Goal: Transaction & Acquisition: Purchase product/service

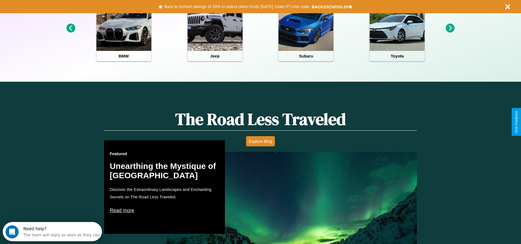
scroll to position [245, 0]
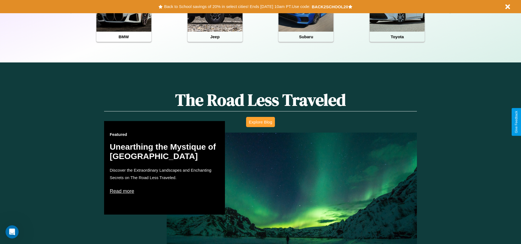
click at [261, 122] on button "Explore Blog" at bounding box center [260, 122] width 29 height 10
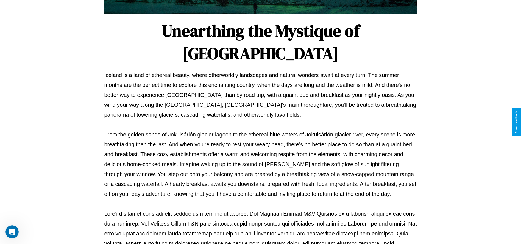
scroll to position [182, 0]
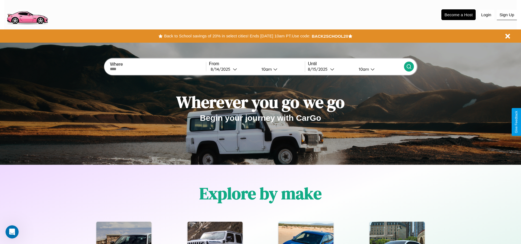
click at [507, 15] on button "Sign Up" at bounding box center [507, 15] width 20 height 10
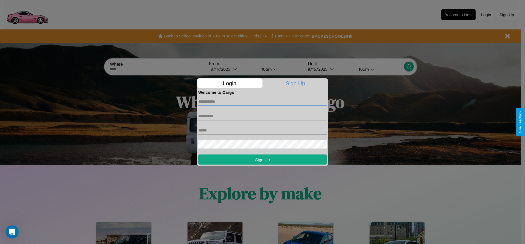
click at [263, 101] on input "text" at bounding box center [262, 101] width 129 height 9
type input "****"
click at [263, 116] on input "text" at bounding box center [262, 115] width 129 height 9
type input "*****"
click at [263, 130] on input "text" at bounding box center [262, 130] width 129 height 9
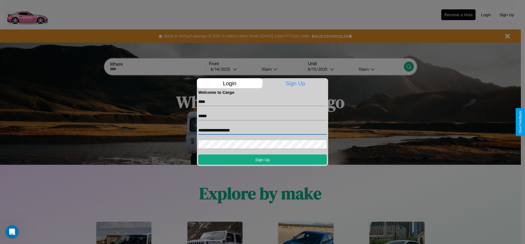
type input "**********"
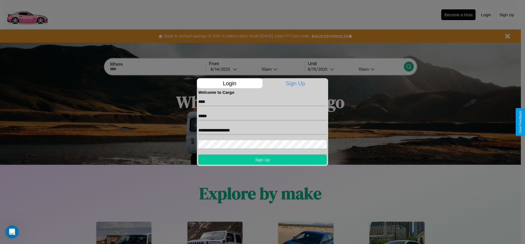
click at [263, 159] on button "Sign Up" at bounding box center [262, 159] width 129 height 10
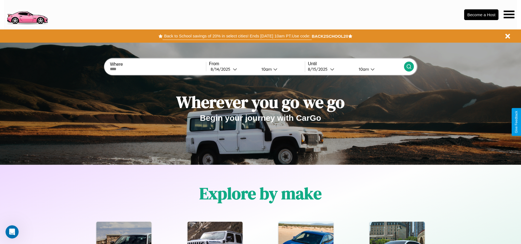
click at [237, 36] on button "Back to School savings of 20% in select cities! Ends [DATE] 10am PT. Use code:" at bounding box center [237, 36] width 149 height 8
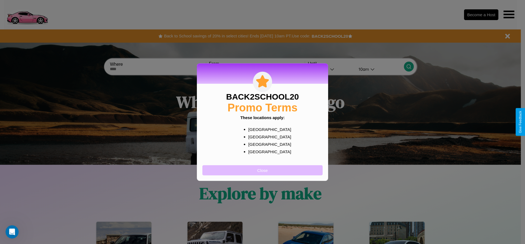
click at [263, 170] on button "Close" at bounding box center [263, 170] width 120 height 10
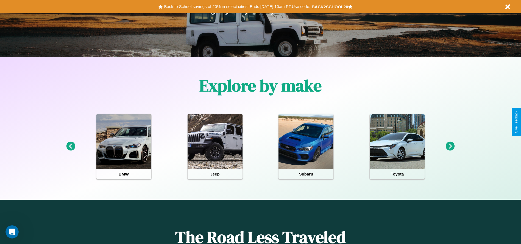
scroll to position [114, 0]
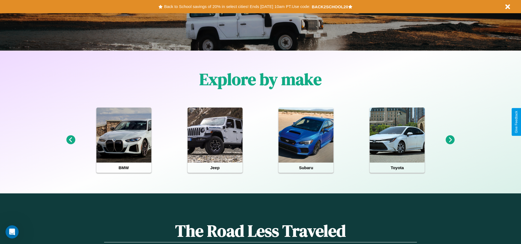
click at [71, 140] on icon at bounding box center [70, 139] width 9 height 9
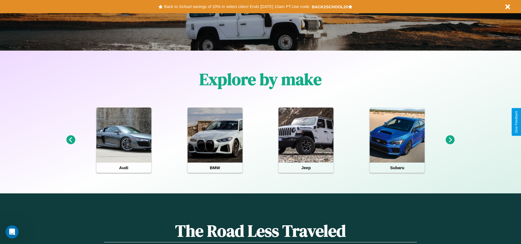
click at [450, 140] on icon at bounding box center [450, 139] width 9 height 9
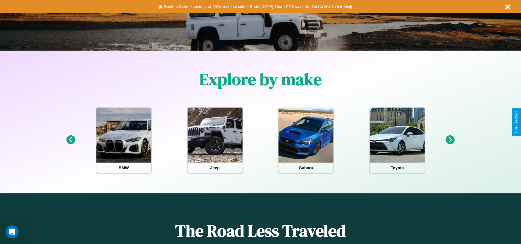
click at [450, 140] on icon at bounding box center [450, 139] width 9 height 9
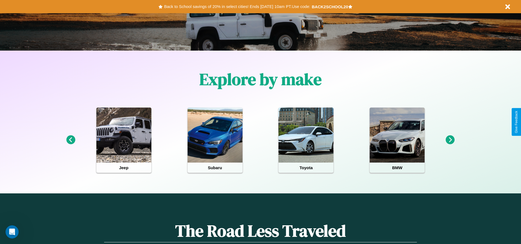
click at [450, 140] on icon at bounding box center [450, 139] width 9 height 9
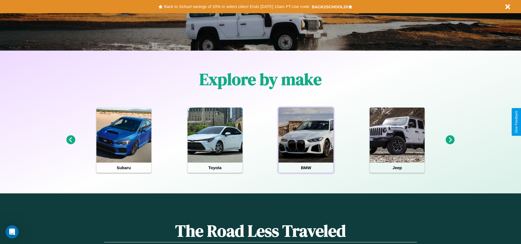
click at [306, 140] on div at bounding box center [306, 134] width 55 height 55
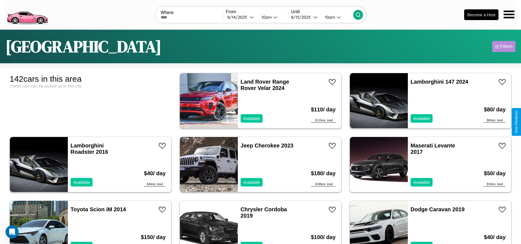
click at [504, 46] on div "Filters" at bounding box center [506, 46] width 13 height 5
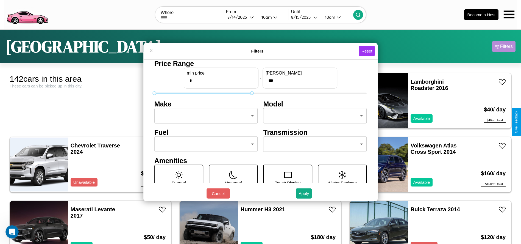
type input "***"
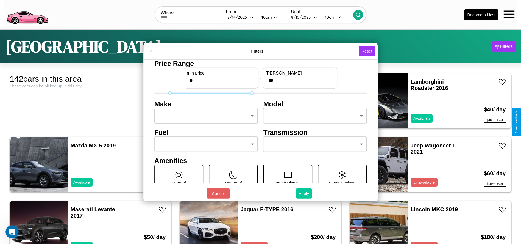
type input "**"
click at [304, 193] on button "Apply" at bounding box center [304, 193] width 16 height 10
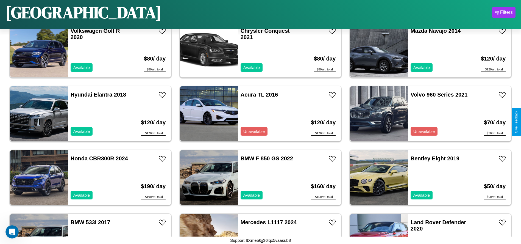
scroll to position [1464, 0]
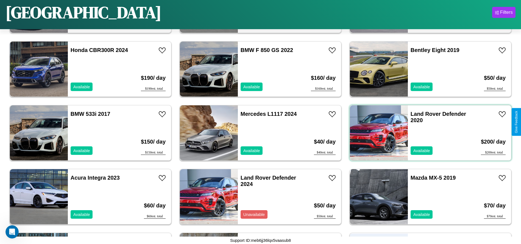
click at [427, 133] on div "Land Rover Defender 2020 Available" at bounding box center [439, 132] width 63 height 55
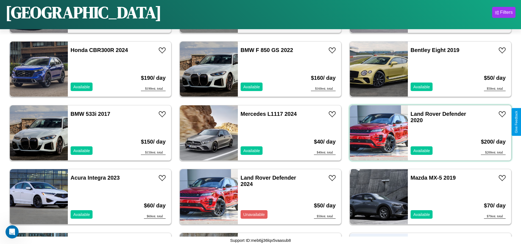
click at [427, 133] on div "Land Rover Defender 2020 Available" at bounding box center [439, 132] width 63 height 55
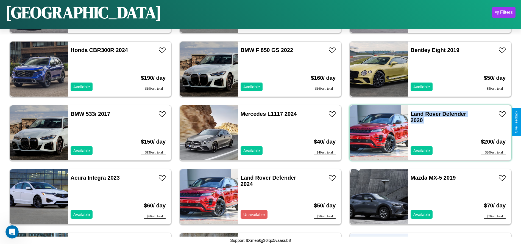
click at [427, 133] on div "Land Rover Defender 2020 Available" at bounding box center [439, 132] width 63 height 55
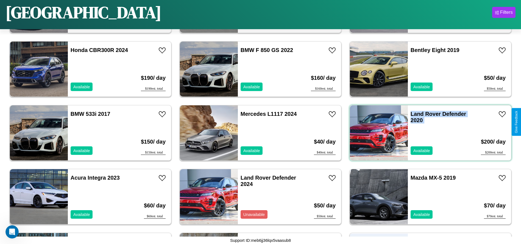
click at [427, 133] on div "Land Rover Defender 2020 Available" at bounding box center [439, 132] width 63 height 55
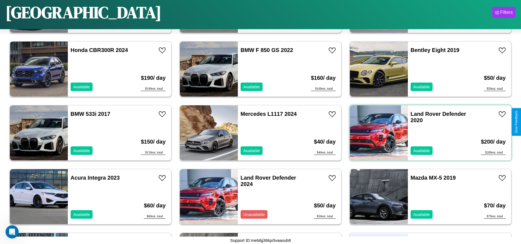
click at [427, 133] on div "Land Rover Defender 2020 Available" at bounding box center [439, 132] width 63 height 55
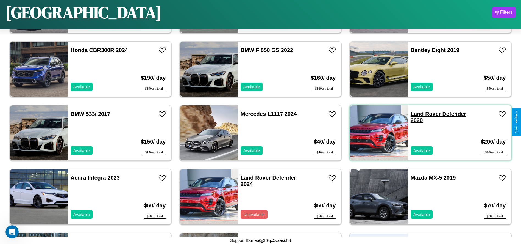
click at [422, 114] on link "Land Rover Defender 2020" at bounding box center [439, 117] width 56 height 12
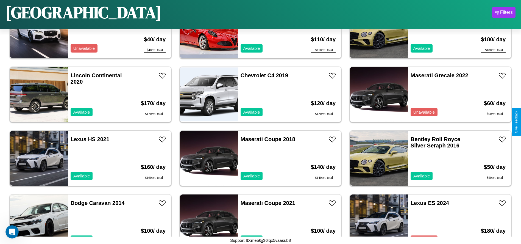
scroll to position [2739, 0]
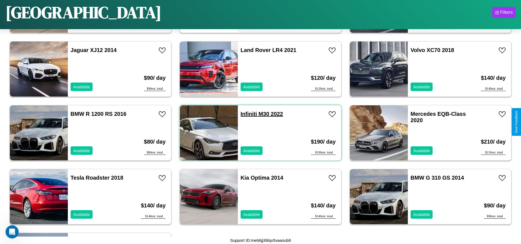
click at [247, 114] on link "Infiniti M30 2022" at bounding box center [262, 114] width 43 height 6
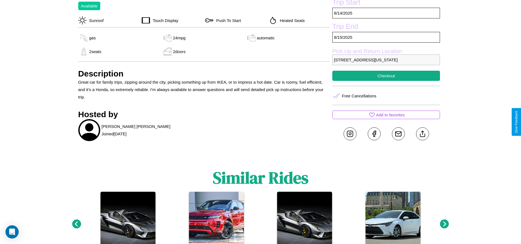
scroll to position [242, 0]
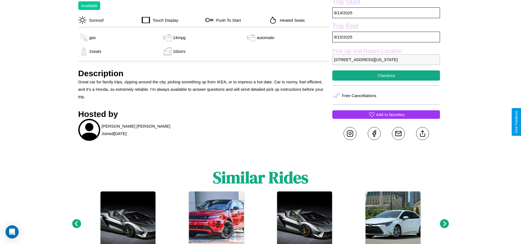
click at [386, 118] on p "Add to favorites" at bounding box center [390, 114] width 29 height 7
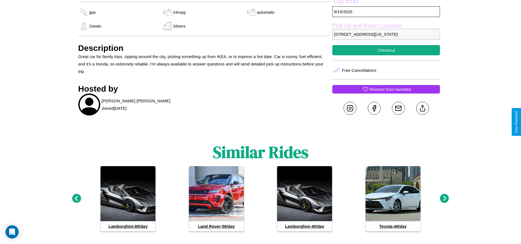
scroll to position [281, 0]
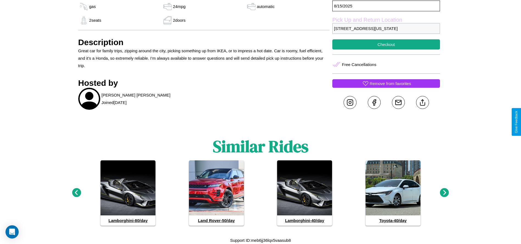
click at [445, 193] on icon at bounding box center [444, 192] width 9 height 9
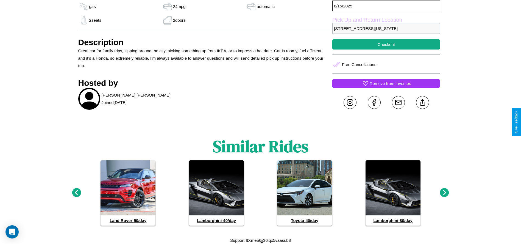
click at [445, 193] on icon at bounding box center [444, 192] width 9 height 9
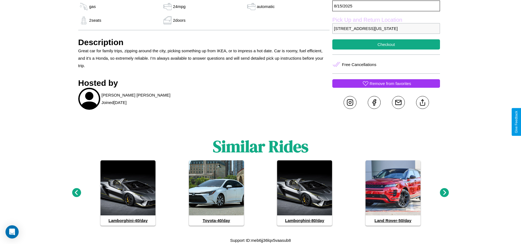
click at [445, 193] on icon at bounding box center [444, 192] width 9 height 9
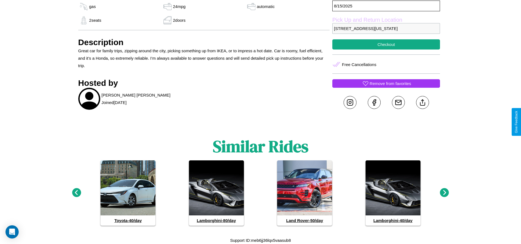
scroll to position [261, 0]
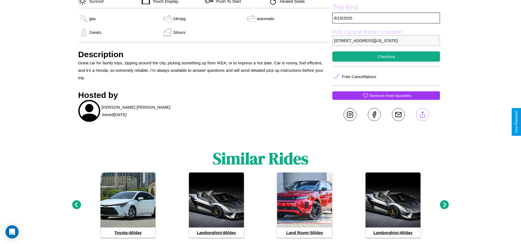
click at [423, 115] on line at bounding box center [423, 114] width 0 height 4
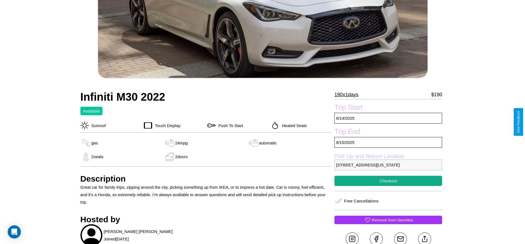
scroll to position [133, 0]
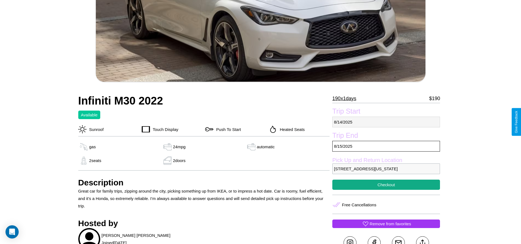
click at [386, 122] on p "8 / 14 / 2025" at bounding box center [387, 122] width 108 height 11
select select "*"
select select "****"
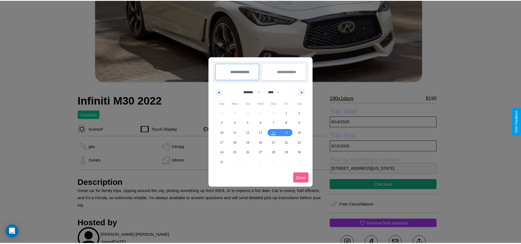
scroll to position [0, 0]
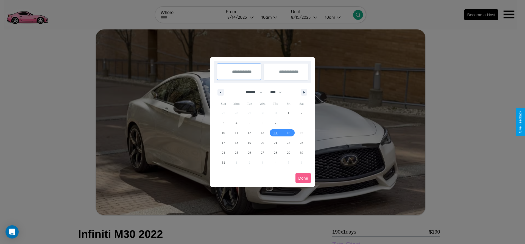
click at [241, 17] on div at bounding box center [262, 122] width 525 height 244
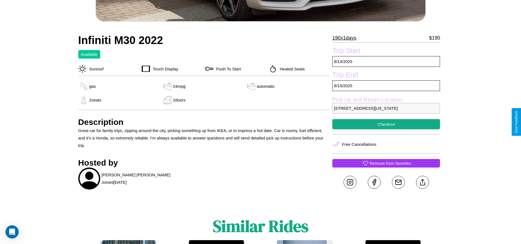
scroll to position [203, 0]
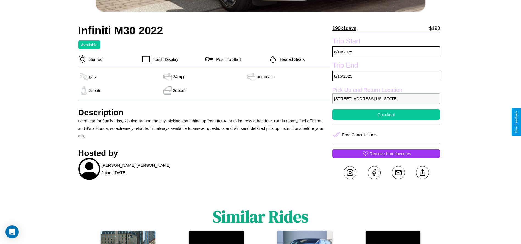
click at [386, 120] on button "Checkout" at bounding box center [387, 114] width 108 height 10
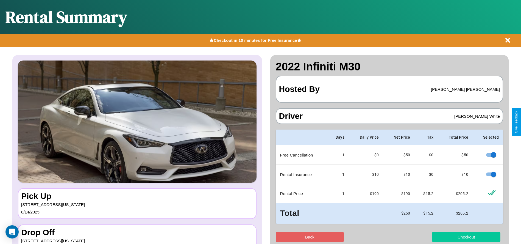
click at [466, 237] on button "Checkout" at bounding box center [466, 237] width 68 height 10
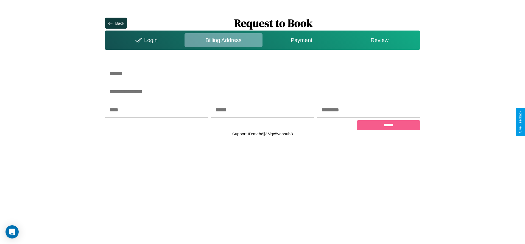
click at [263, 73] on input "text" at bounding box center [262, 73] width 315 height 15
type input "**********"
click at [157, 110] on input "text" at bounding box center [156, 109] width 103 height 15
type input "********"
click at [262, 110] on input "text" at bounding box center [262, 109] width 103 height 15
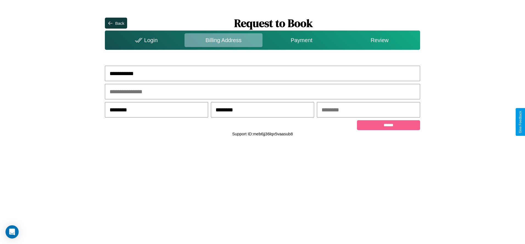
type input "********"
click at [369, 110] on input "text" at bounding box center [368, 109] width 103 height 15
type input "*****"
click at [389, 126] on input "******" at bounding box center [388, 125] width 63 height 10
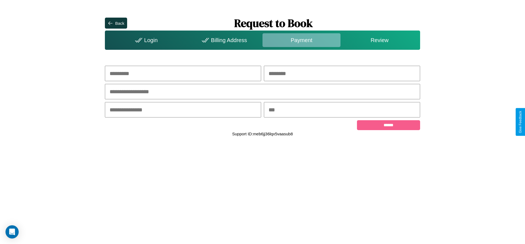
click at [183, 73] on input "text" at bounding box center [183, 73] width 156 height 15
type input "*****"
click at [342, 73] on input "text" at bounding box center [342, 73] width 156 height 15
type input "*****"
click at [263, 92] on input "text" at bounding box center [262, 91] width 315 height 15
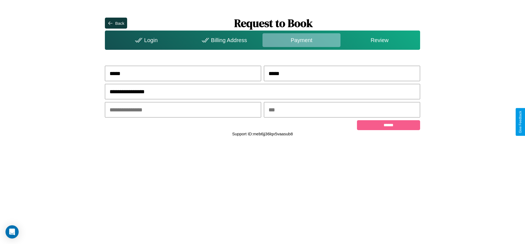
type input "**********"
click at [183, 110] on input "text" at bounding box center [183, 109] width 156 height 15
type input "*****"
click at [342, 110] on input "text" at bounding box center [342, 109] width 156 height 15
type input "***"
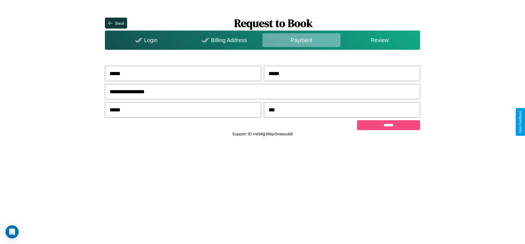
click at [389, 126] on input "******" at bounding box center [388, 125] width 63 height 10
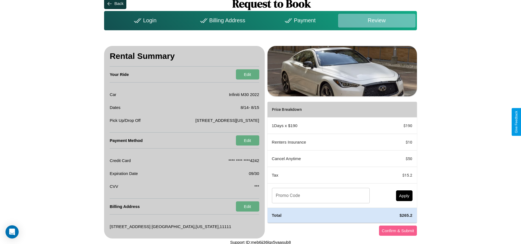
scroll to position [21, 0]
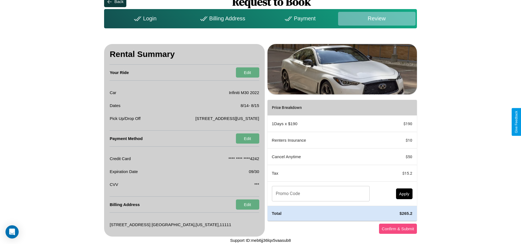
click at [398, 228] on button "Confirm & Submit" at bounding box center [398, 228] width 38 height 10
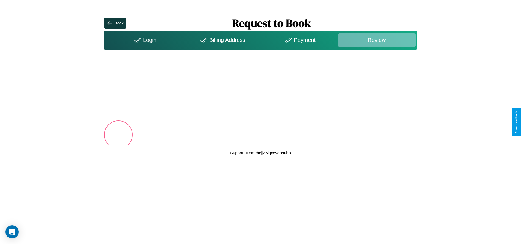
scroll to position [0, 0]
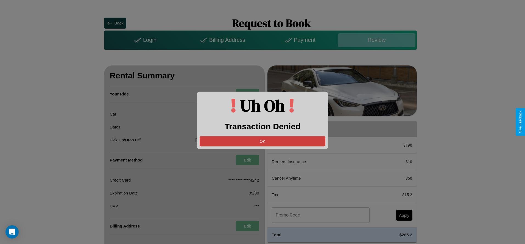
click at [263, 141] on button "OK" at bounding box center [263, 141] width 126 height 10
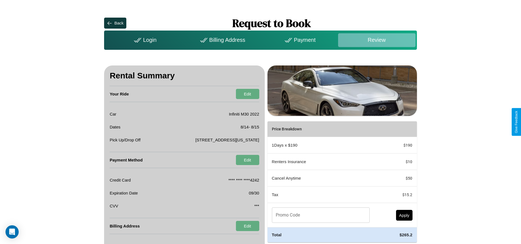
click at [222, 40] on div "Billing Address" at bounding box center [222, 40] width 78 height 14
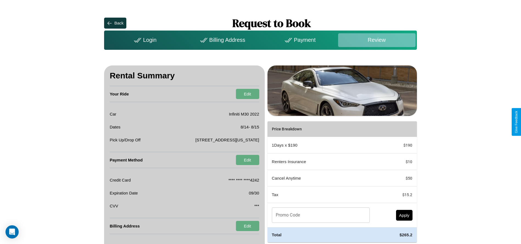
click at [222, 40] on div "Billing Address" at bounding box center [222, 40] width 78 height 14
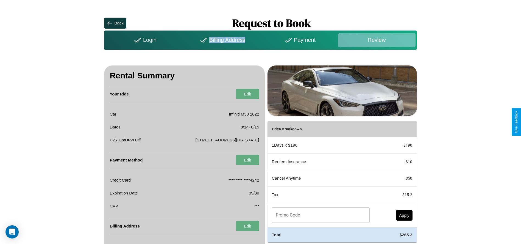
click at [222, 40] on div "Billing Address" at bounding box center [222, 40] width 78 height 14
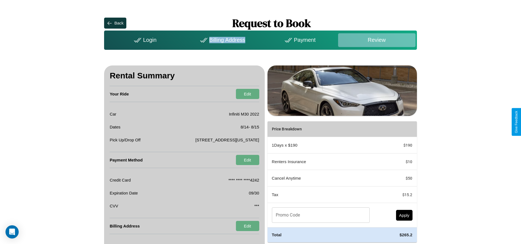
click at [222, 40] on div "Billing Address" at bounding box center [222, 40] width 78 height 14
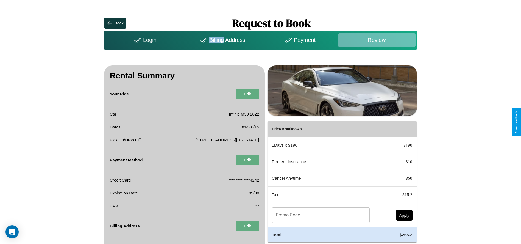
click at [222, 40] on div "Billing Address" at bounding box center [222, 40] width 78 height 14
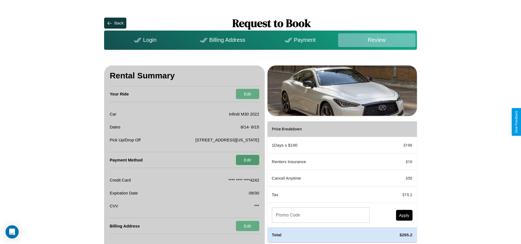
click at [248, 160] on button "Edit" at bounding box center [247, 160] width 23 height 10
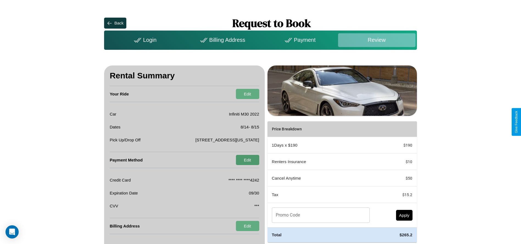
click at [248, 160] on button "Edit" at bounding box center [247, 160] width 23 height 10
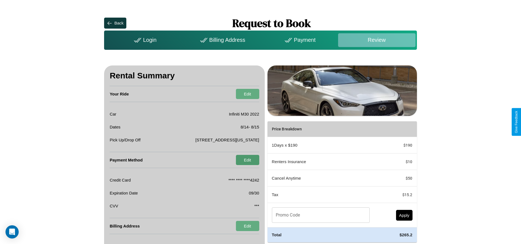
click at [248, 160] on button "Edit" at bounding box center [247, 160] width 23 height 10
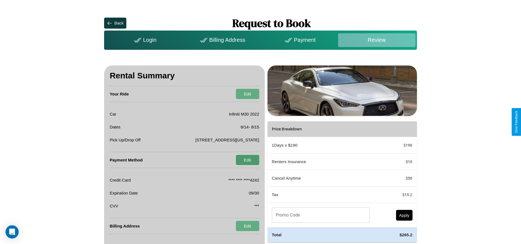
click at [248, 160] on button "Edit" at bounding box center [247, 160] width 23 height 10
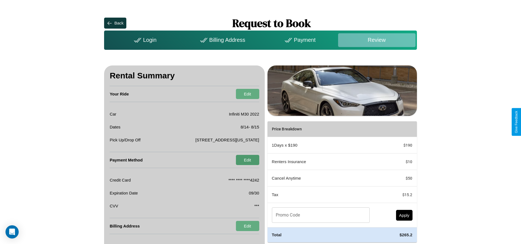
click at [248, 160] on button "Edit" at bounding box center [247, 160] width 23 height 10
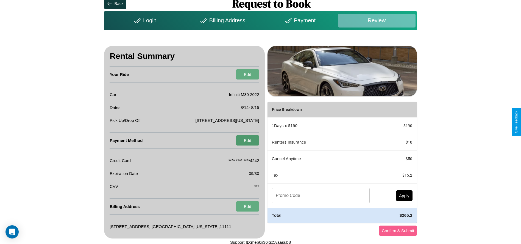
scroll to position [21, 0]
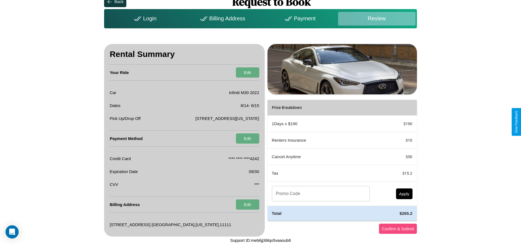
click at [398, 228] on button "Confirm & Submit" at bounding box center [398, 228] width 38 height 10
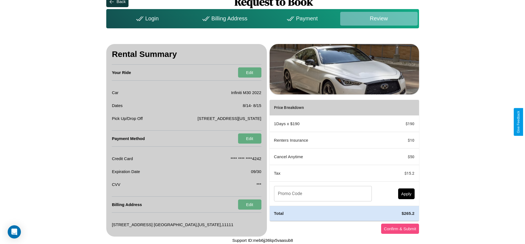
scroll to position [0, 0]
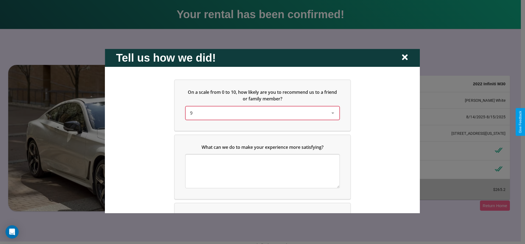
click at [261, 113] on div "9" at bounding box center [258, 112] width 136 height 7
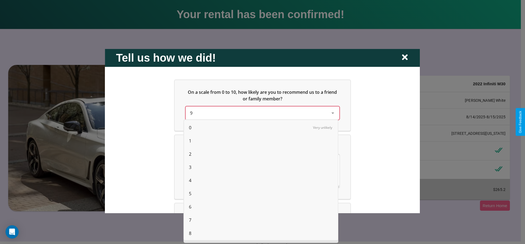
scroll to position [14, 0]
